Goal: Navigation & Orientation: Find specific page/section

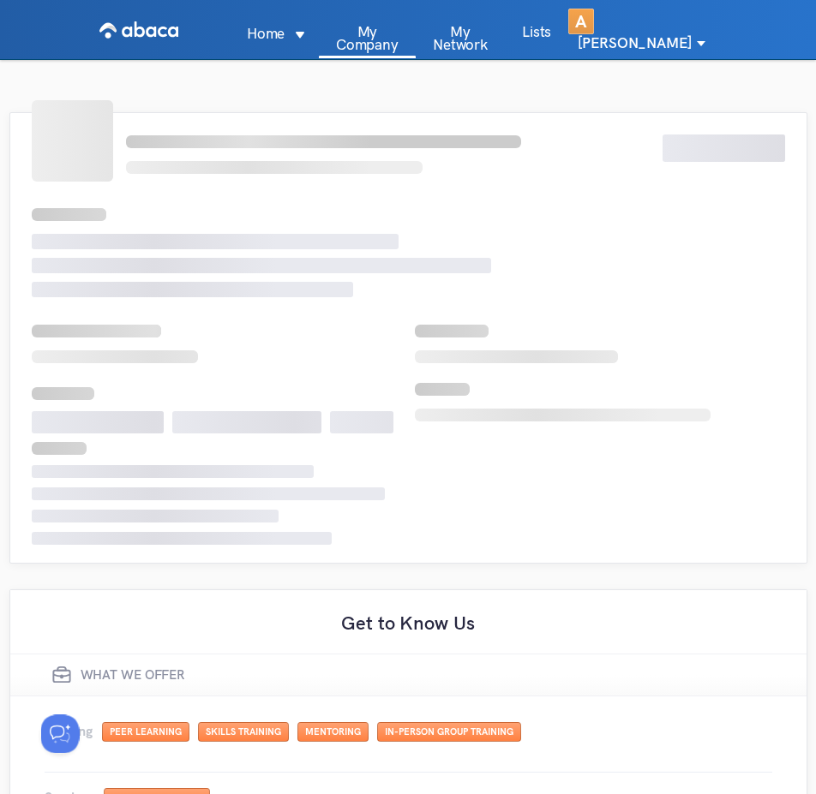
click at [558, 40] on link "Lists" at bounding box center [536, 41] width 63 height 33
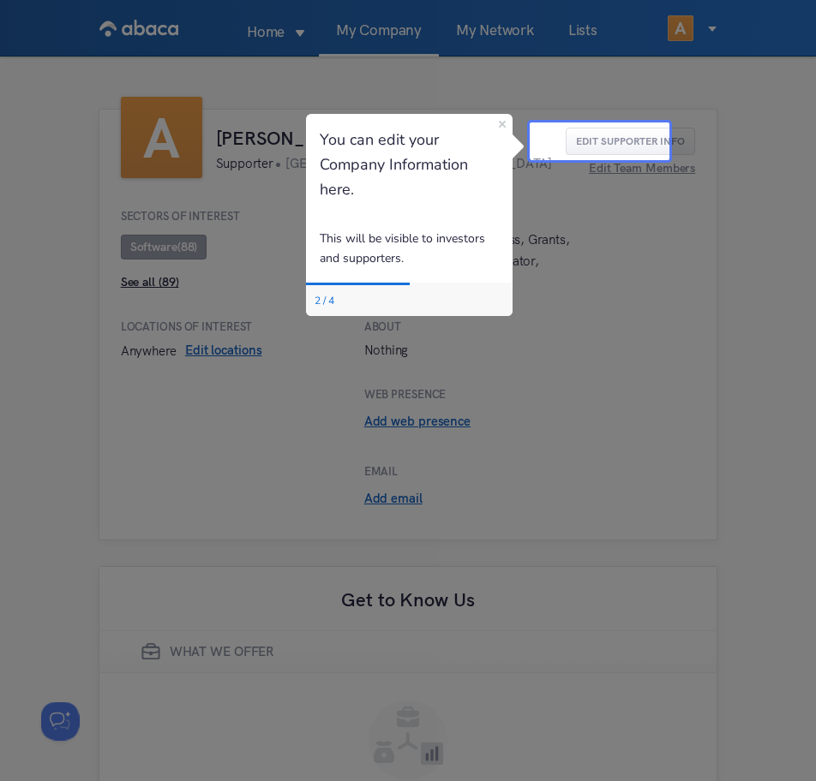
click at [578, 47] on div at bounding box center [599, 61] width 140 height 123
click at [499, 129] on div "You can edit your Company Information here." at bounding box center [408, 165] width 206 height 102
click at [502, 121] on icon "Close Preview" at bounding box center [501, 124] width 7 height 7
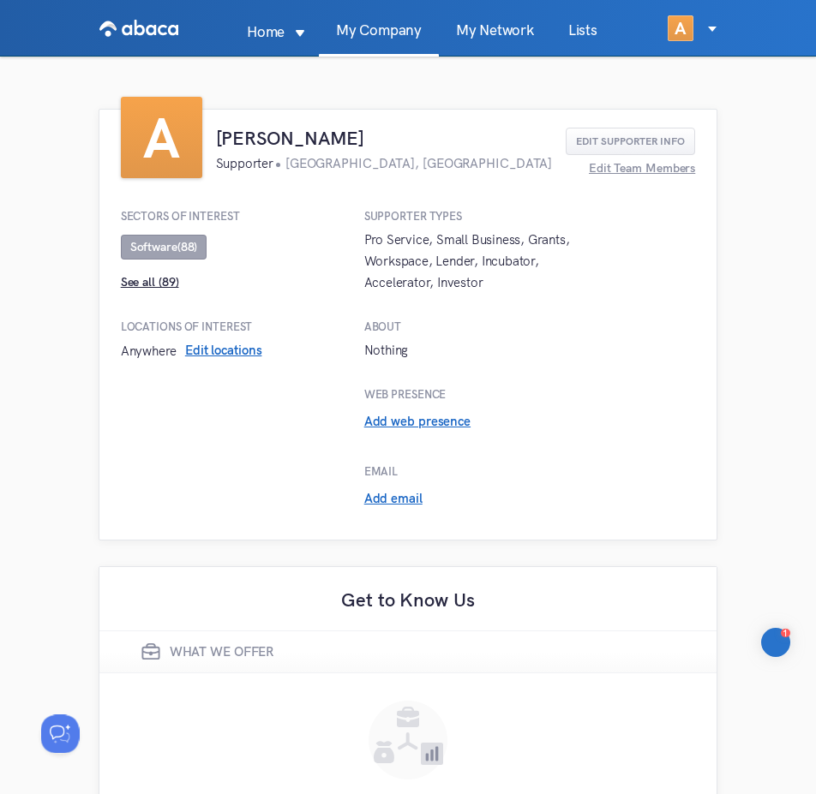
click at [575, 24] on link "Lists" at bounding box center [582, 39] width 63 height 33
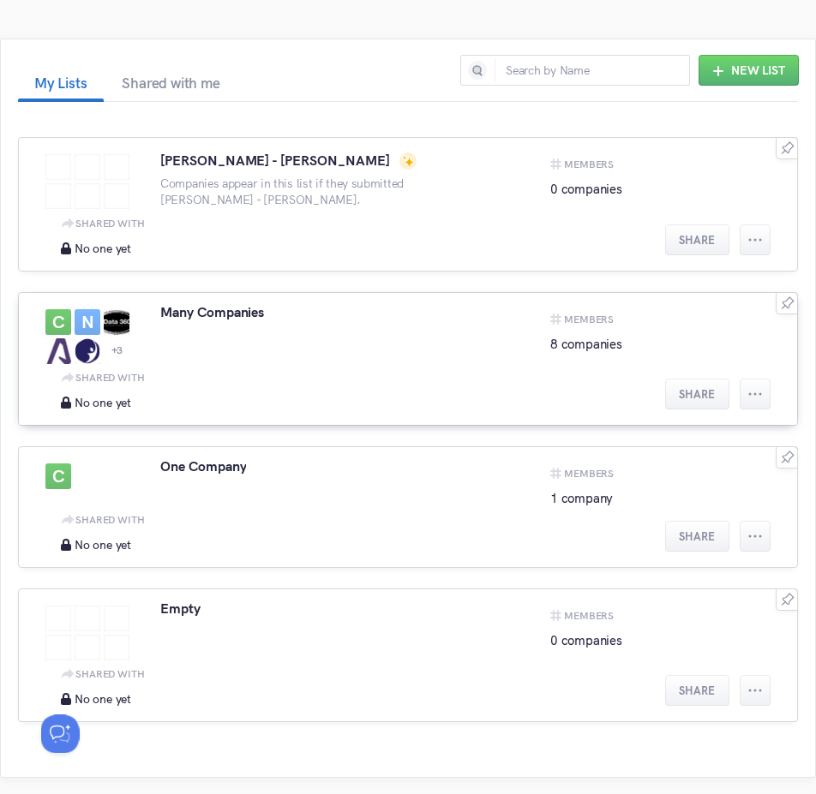
scroll to position [69, 0]
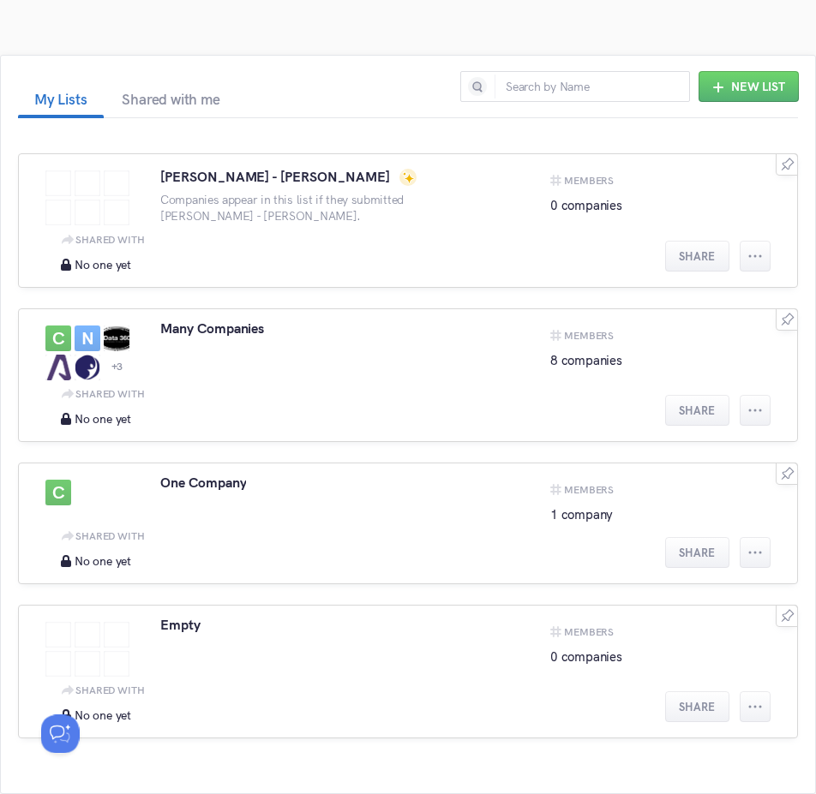
click at [593, 5] on div "New List My Lists Shared with me Akash Kumar - akashkumar Companies appear in t…" at bounding box center [408, 399] width 816 height 823
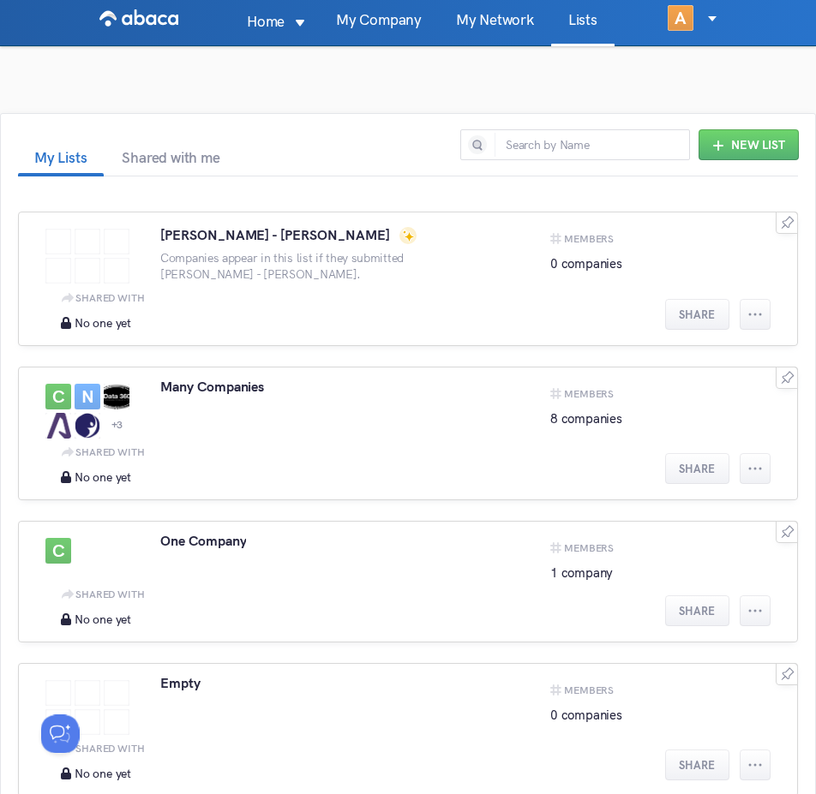
scroll to position [0, 0]
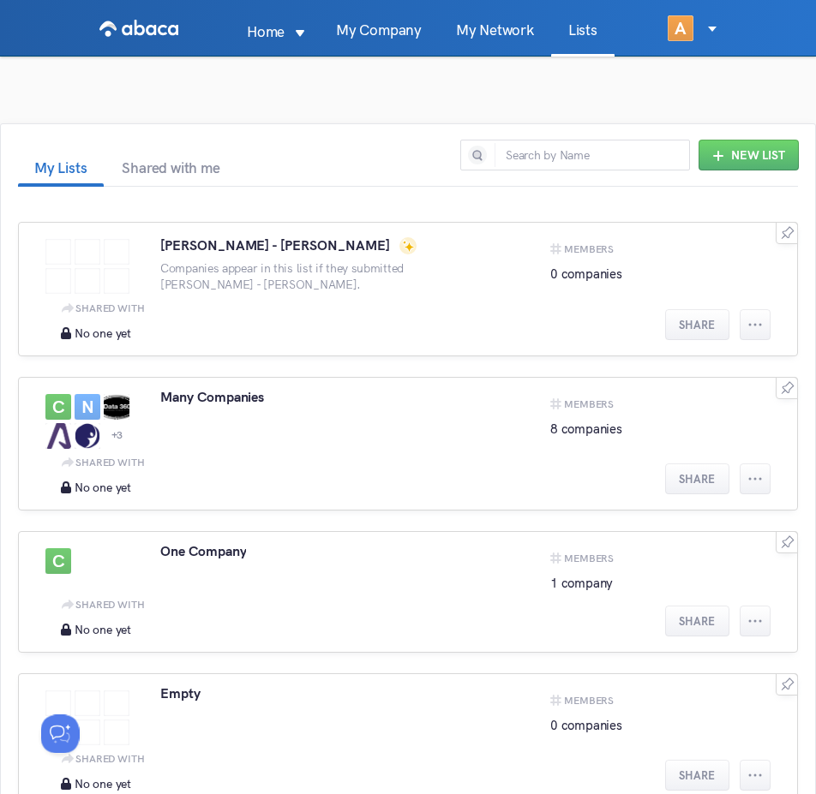
click at [118, 13] on link at bounding box center [138, 28] width 79 height 57
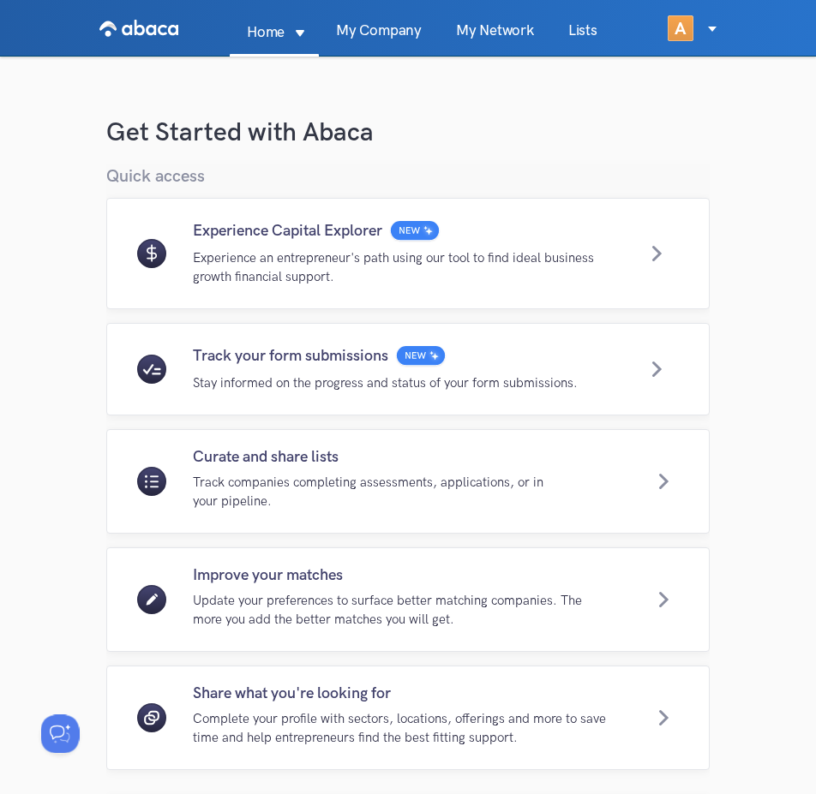
click at [573, 30] on link "Lists" at bounding box center [582, 39] width 63 height 33
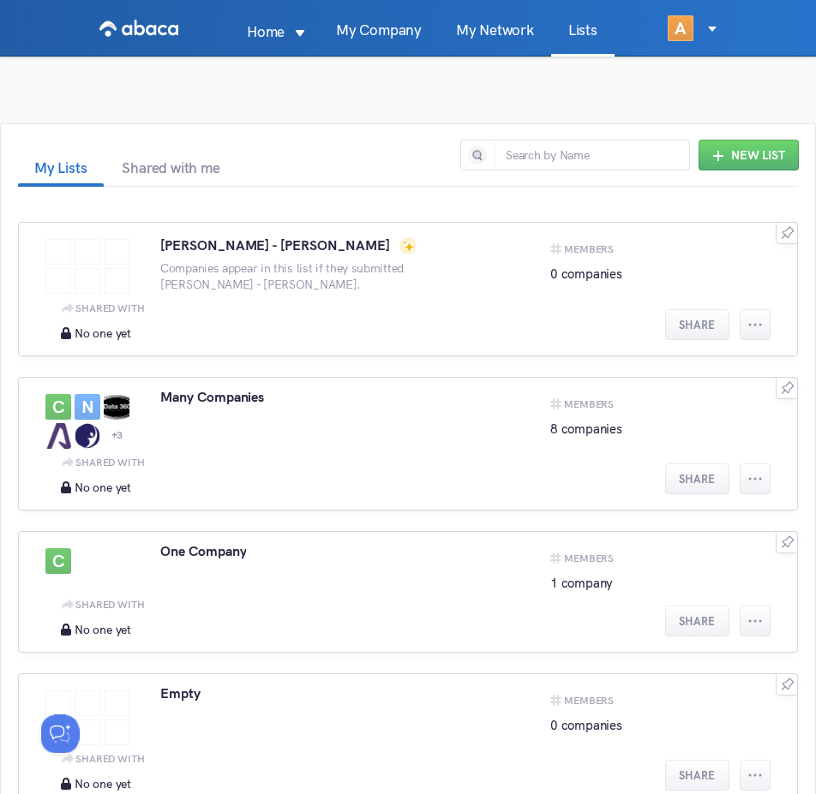
click at [708, 29] on icon at bounding box center [712, 29] width 9 height 9
click at [724, 79] on li "Account Settings" at bounding box center [728, 81] width 123 height 24
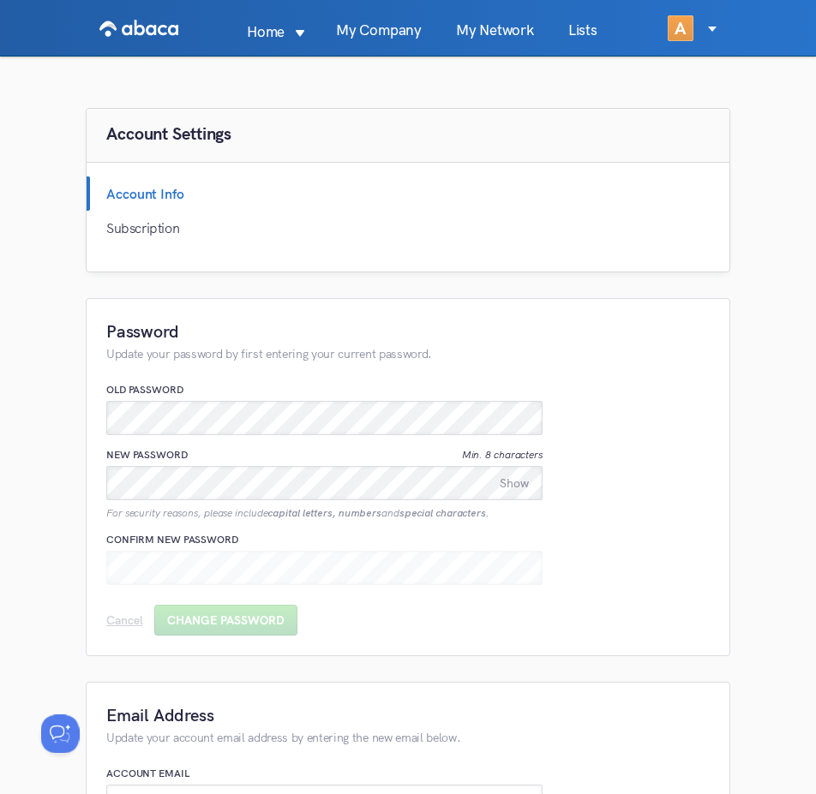
click at [581, 31] on link "Lists" at bounding box center [582, 39] width 63 height 33
